Goal: Task Accomplishment & Management: Manage account settings

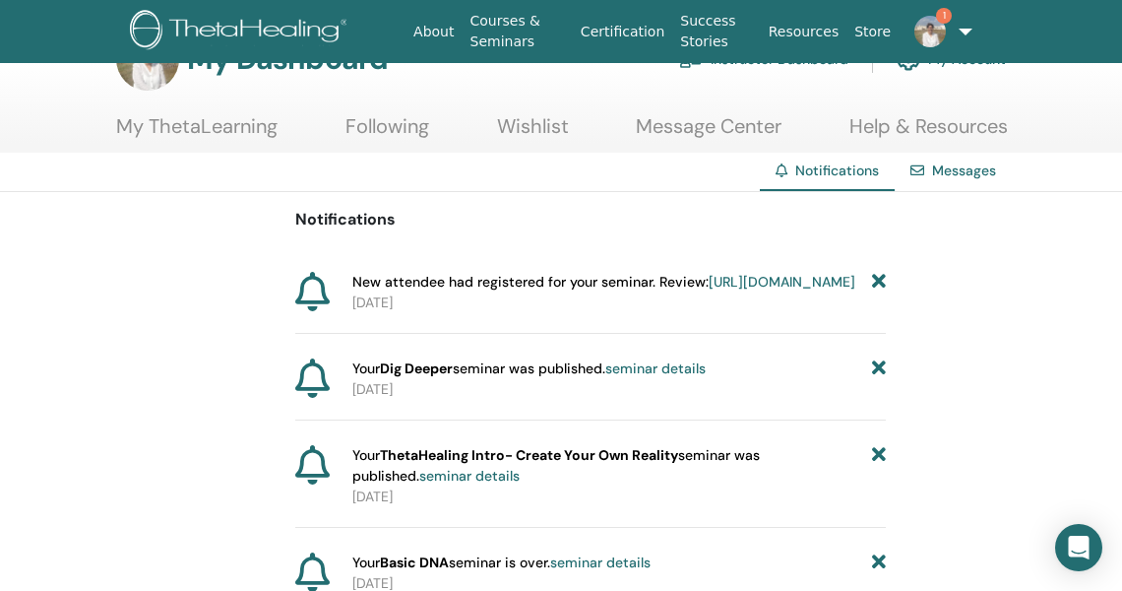
scroll to position [60, 0]
click at [709, 289] on link "[URL][DOMAIN_NAME]" at bounding box center [782, 281] width 147 height 18
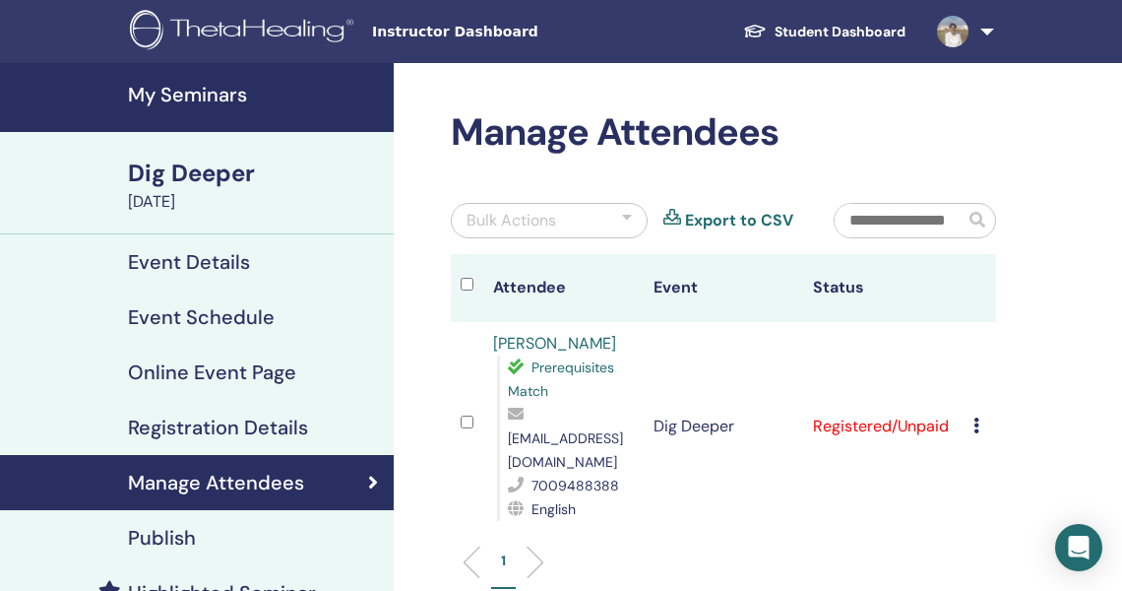
click at [977, 429] on icon at bounding box center [977, 425] width 6 height 16
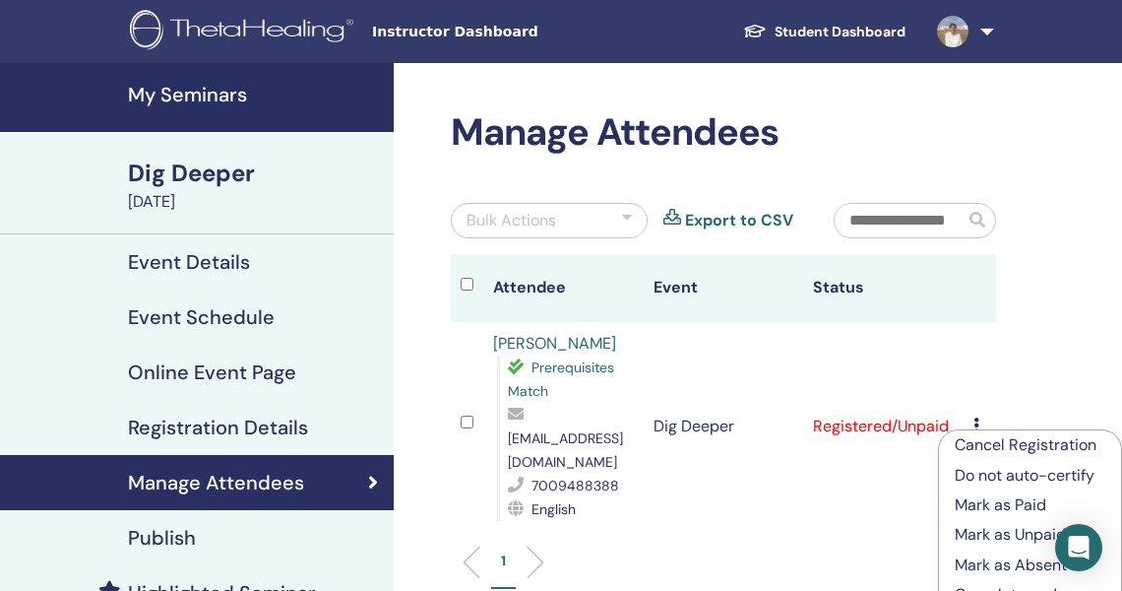
click at [982, 506] on p "Mark as Paid" at bounding box center [1030, 505] width 151 height 24
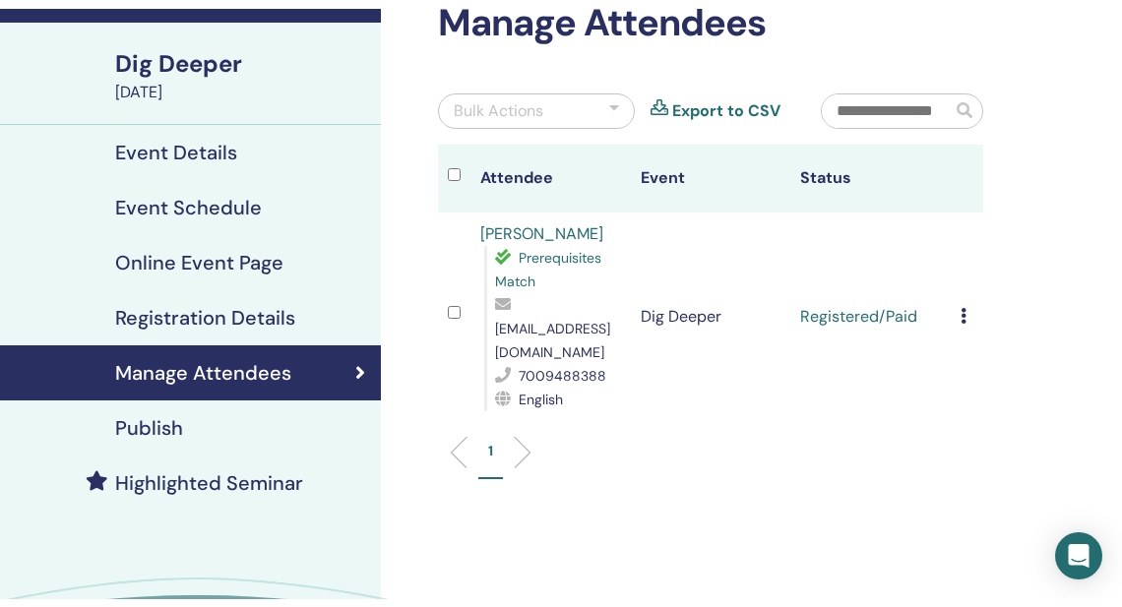
scroll to position [79, 13]
